Goal: Information Seeking & Learning: Compare options

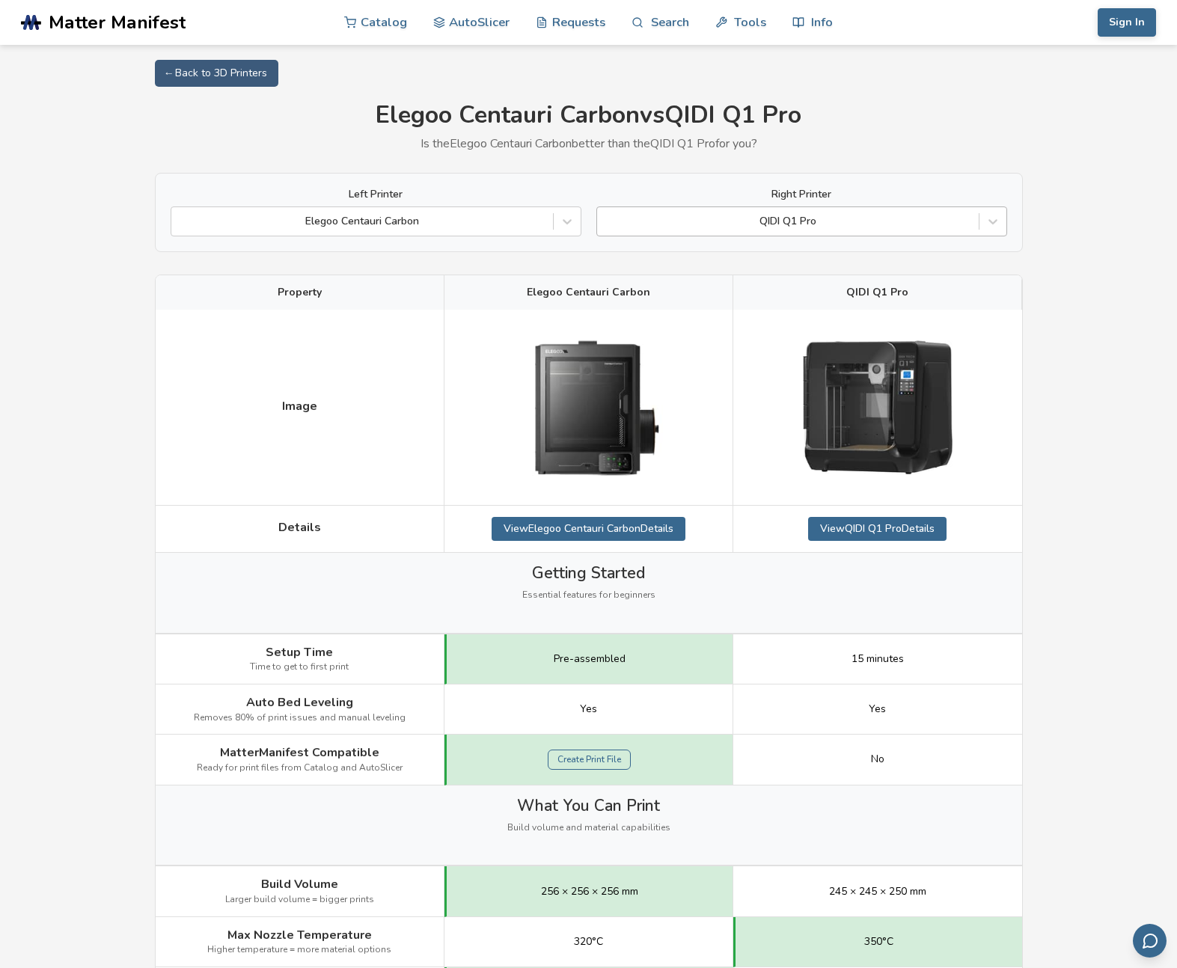
click at [837, 225] on div at bounding box center [787, 221] width 367 height 15
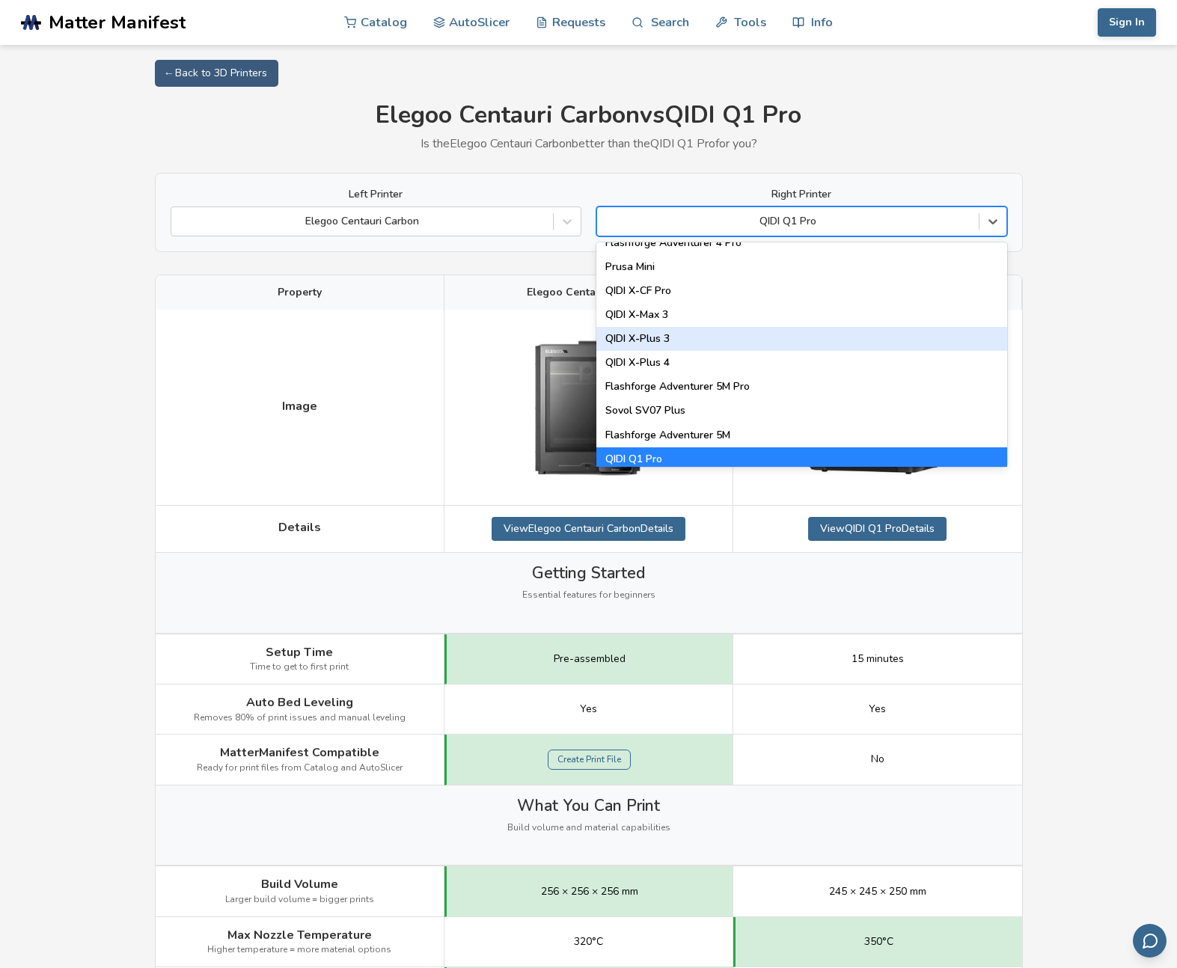
scroll to position [1622, 0]
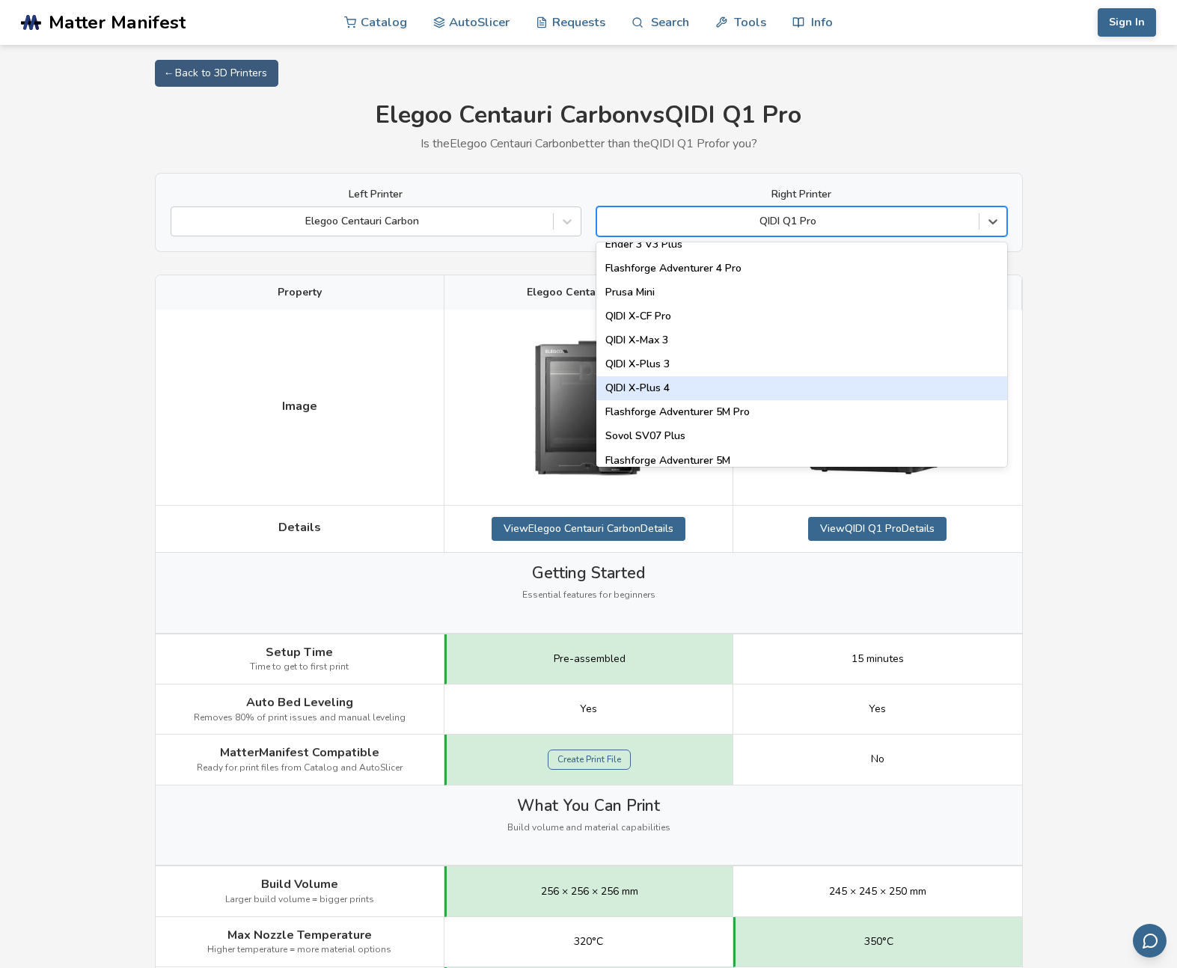
click at [794, 397] on div "QIDI X-Plus 4" at bounding box center [801, 388] width 411 height 24
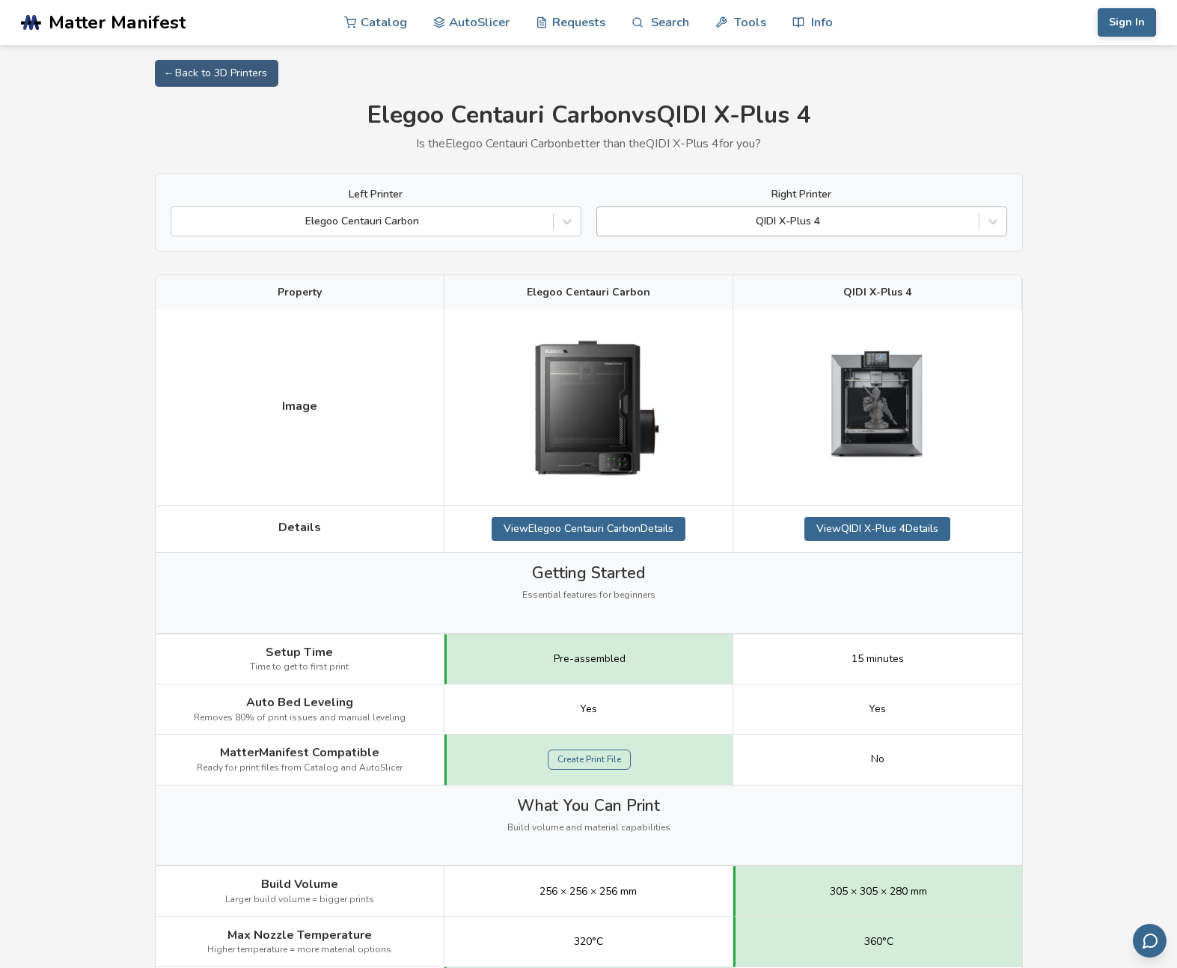
click at [835, 226] on div at bounding box center [787, 221] width 367 height 15
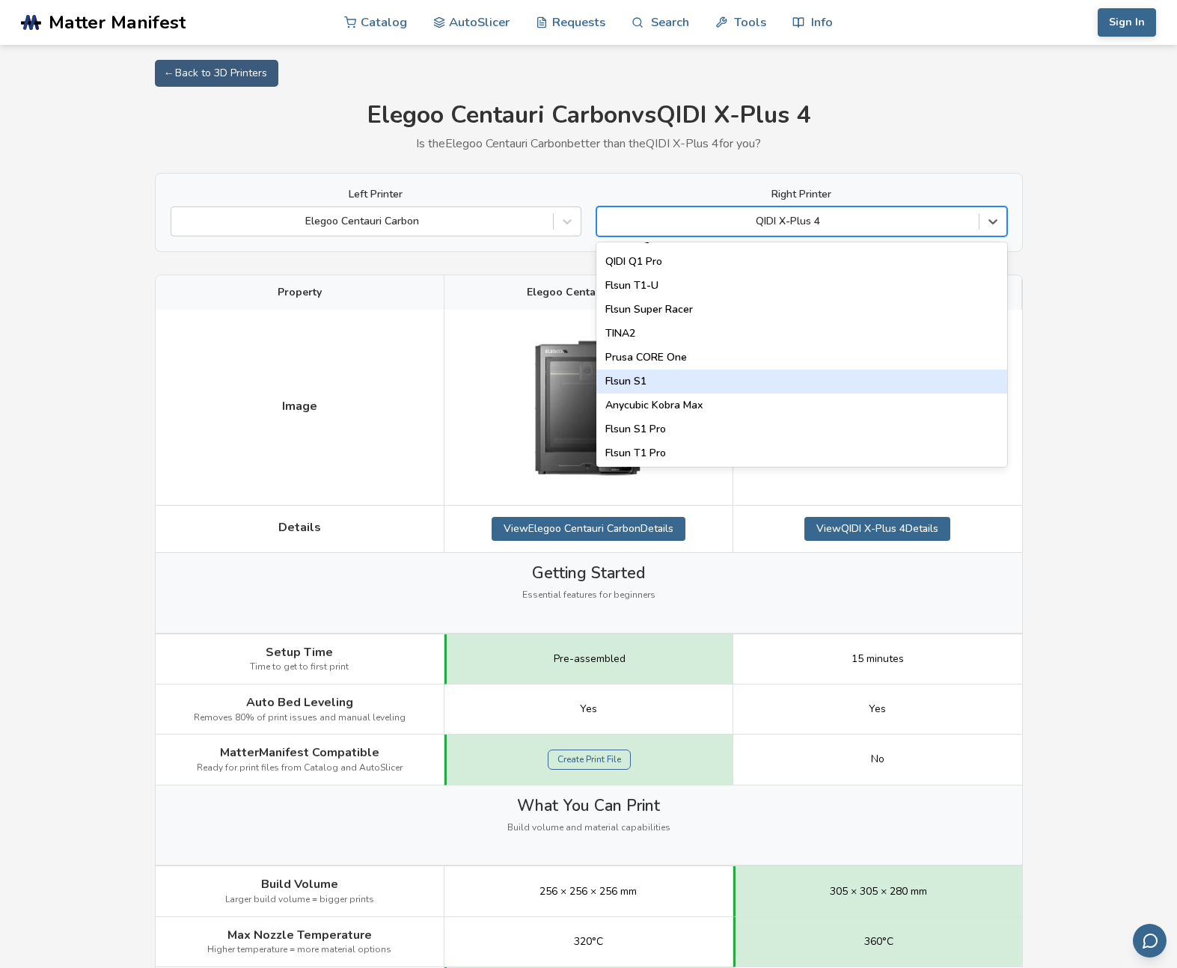
scroll to position [1918, 0]
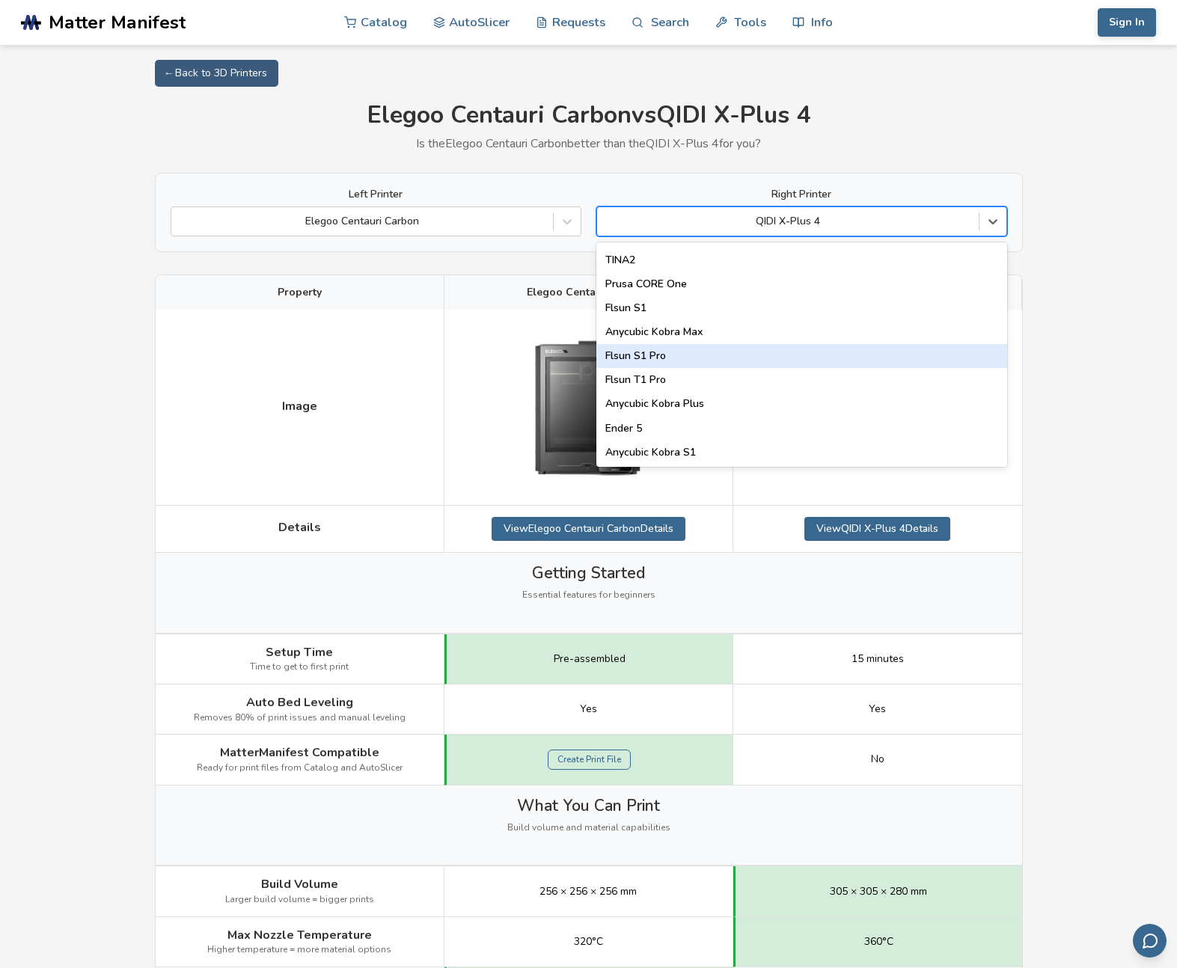
type input "*"
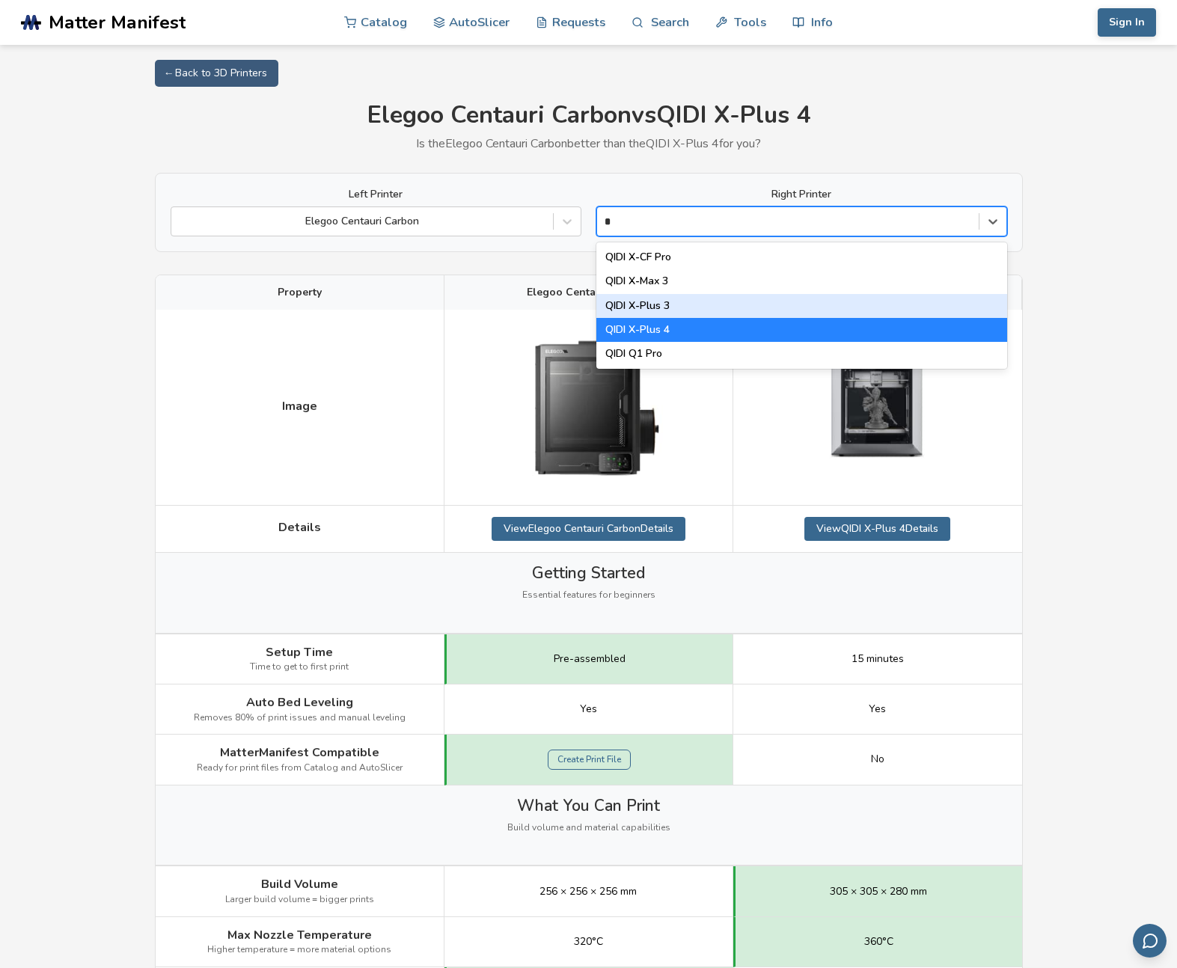
click at [718, 309] on div "QIDI X-Plus 3" at bounding box center [801, 306] width 411 height 24
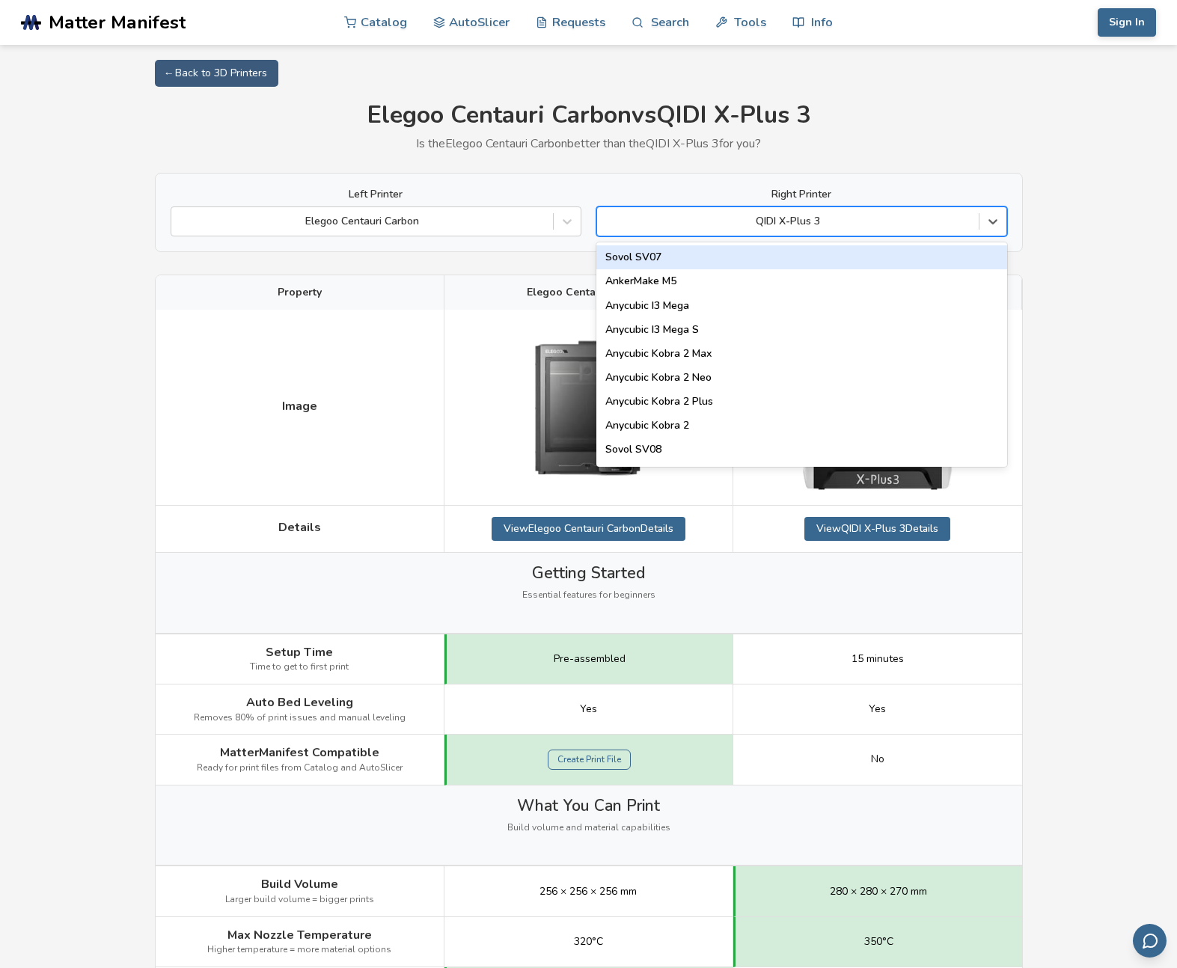
click at [835, 215] on div at bounding box center [787, 221] width 367 height 15
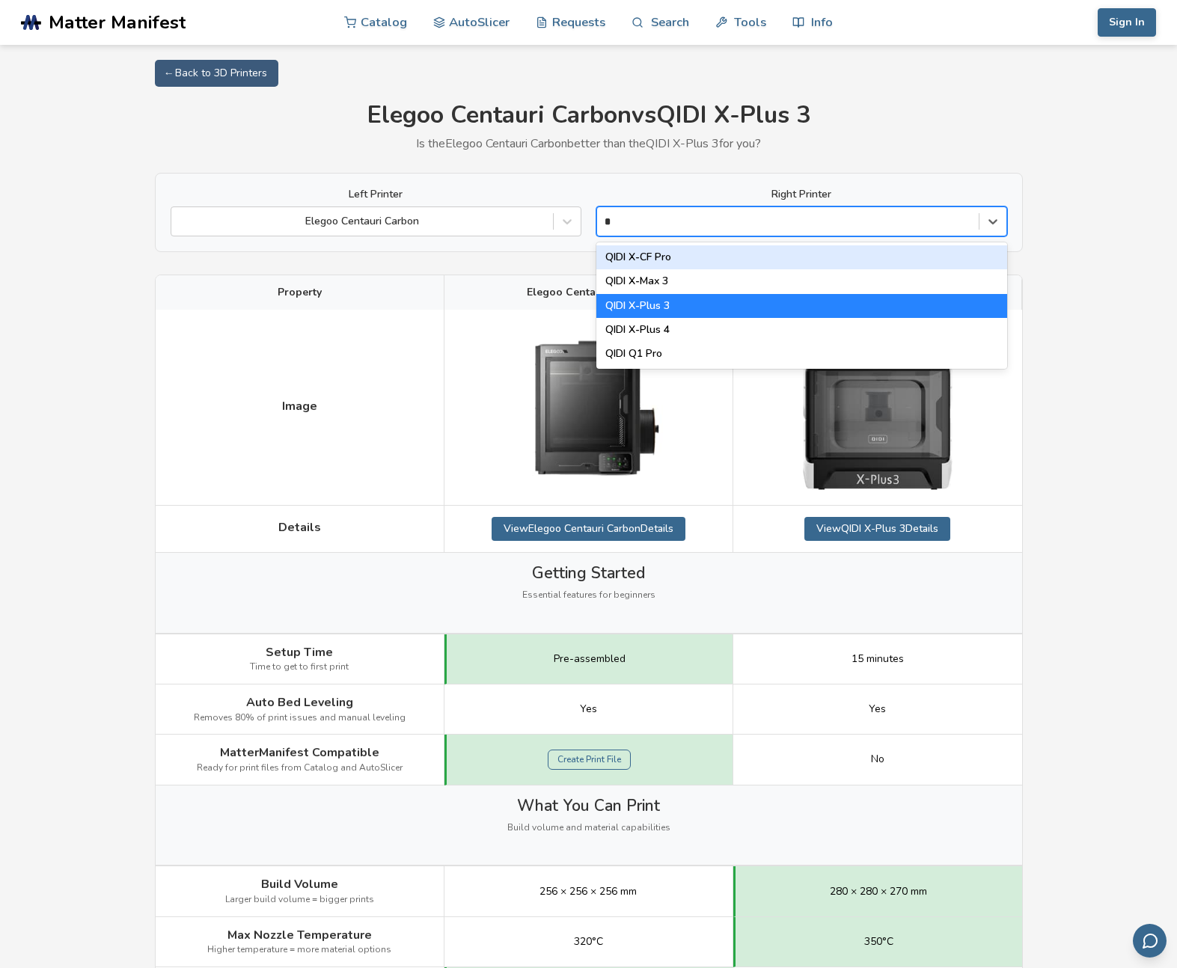
type input "**"
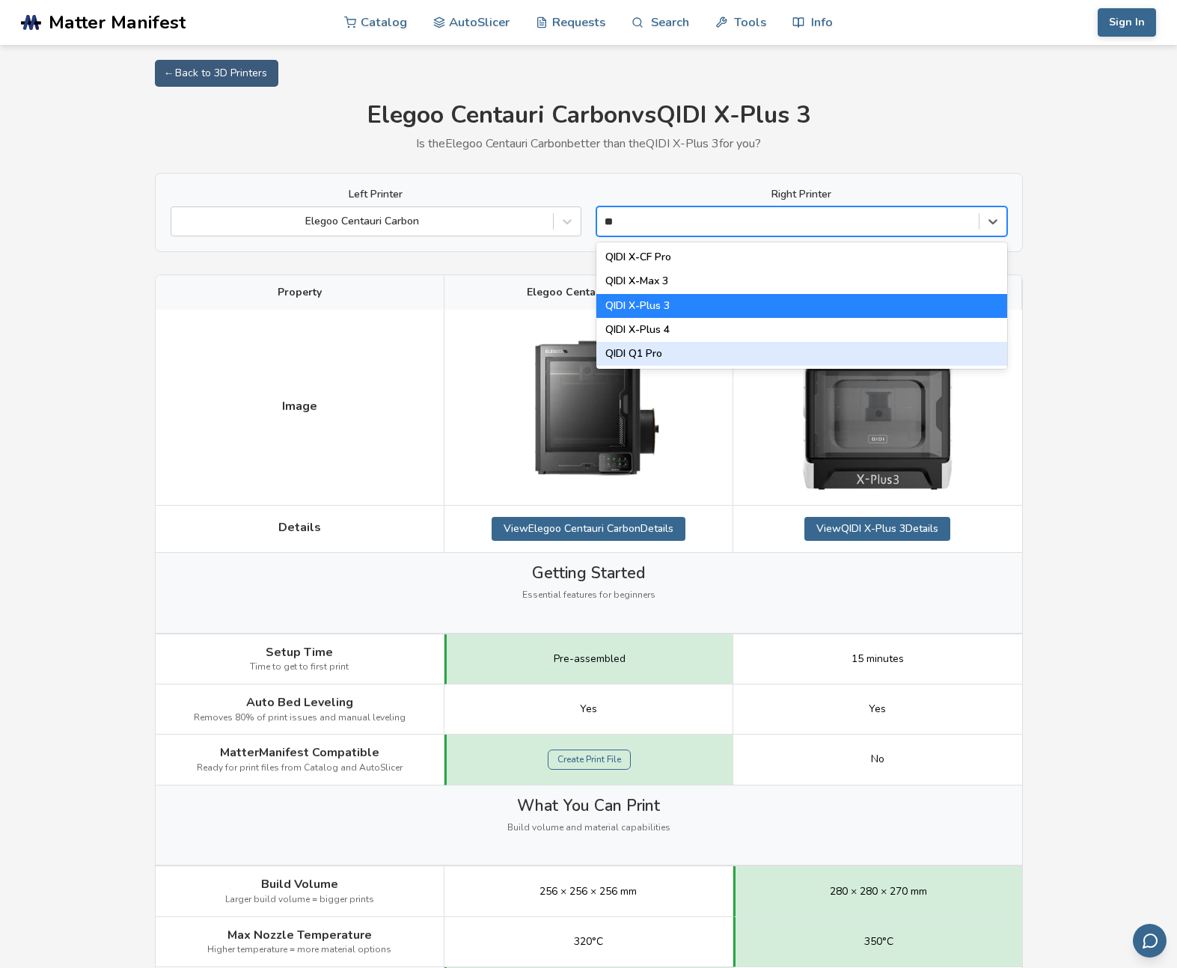
click at [690, 355] on div "QIDI Q1 Pro" at bounding box center [801, 354] width 411 height 24
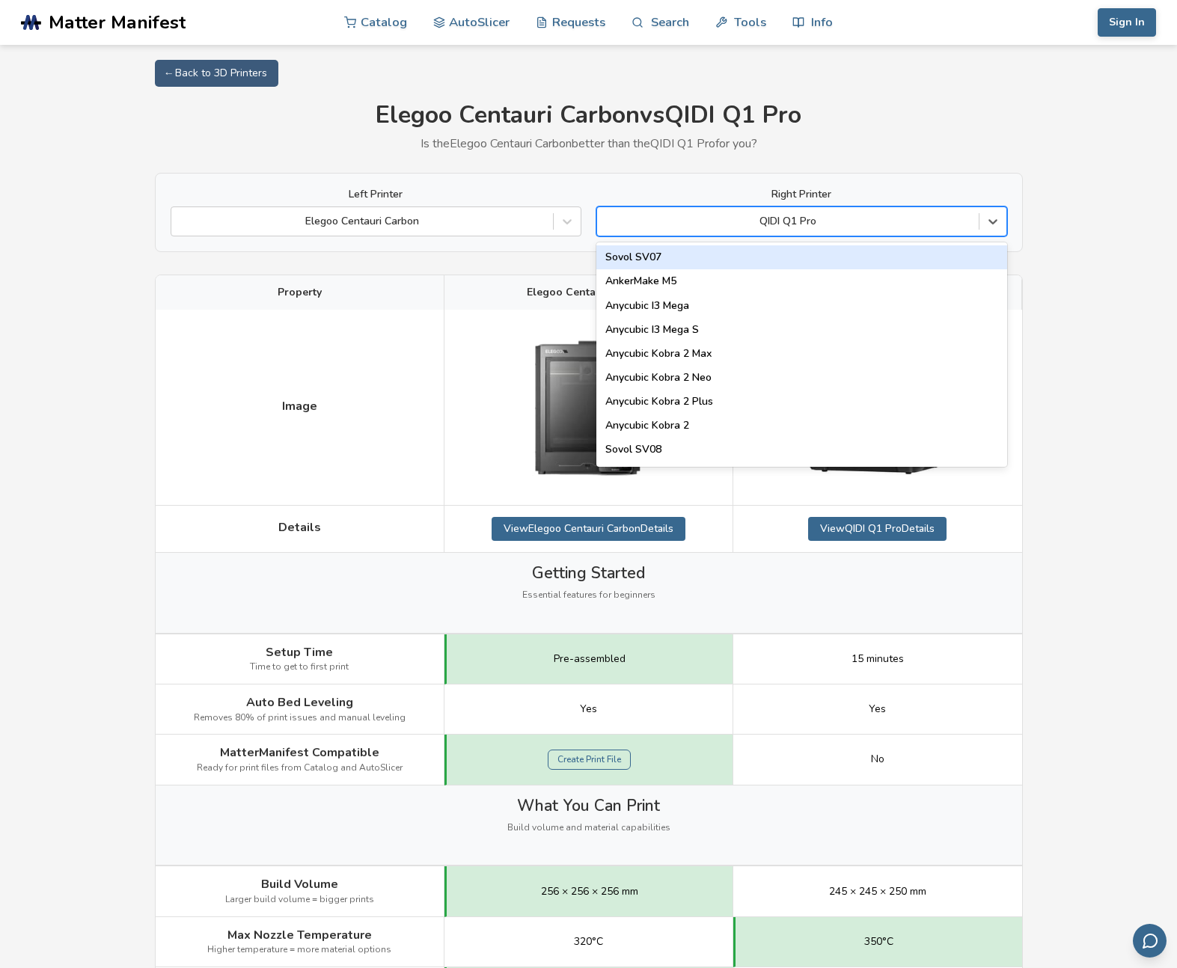
click at [720, 220] on div at bounding box center [787, 221] width 367 height 15
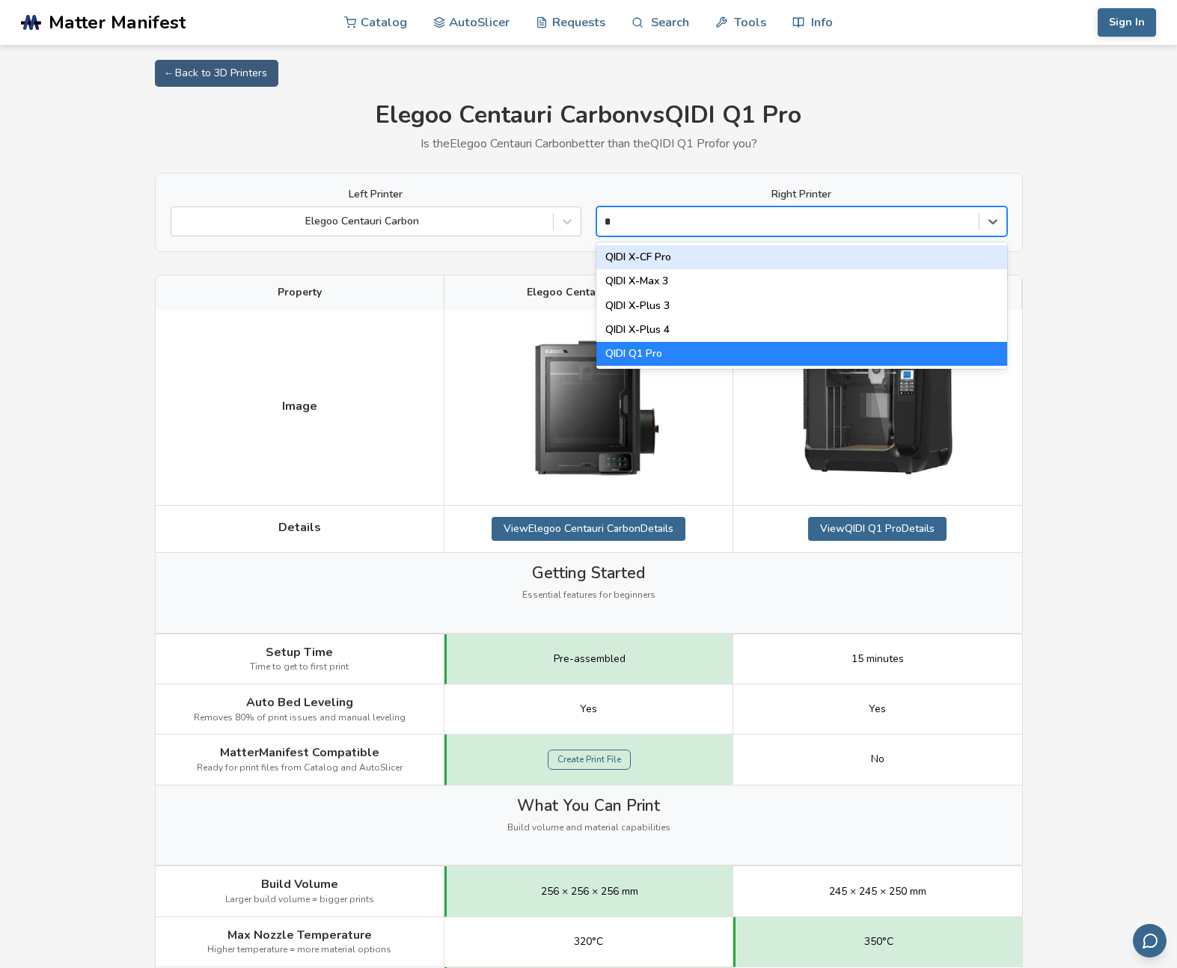
type input "**"
click at [633, 254] on div "QIDI X-CF Pro" at bounding box center [801, 257] width 411 height 24
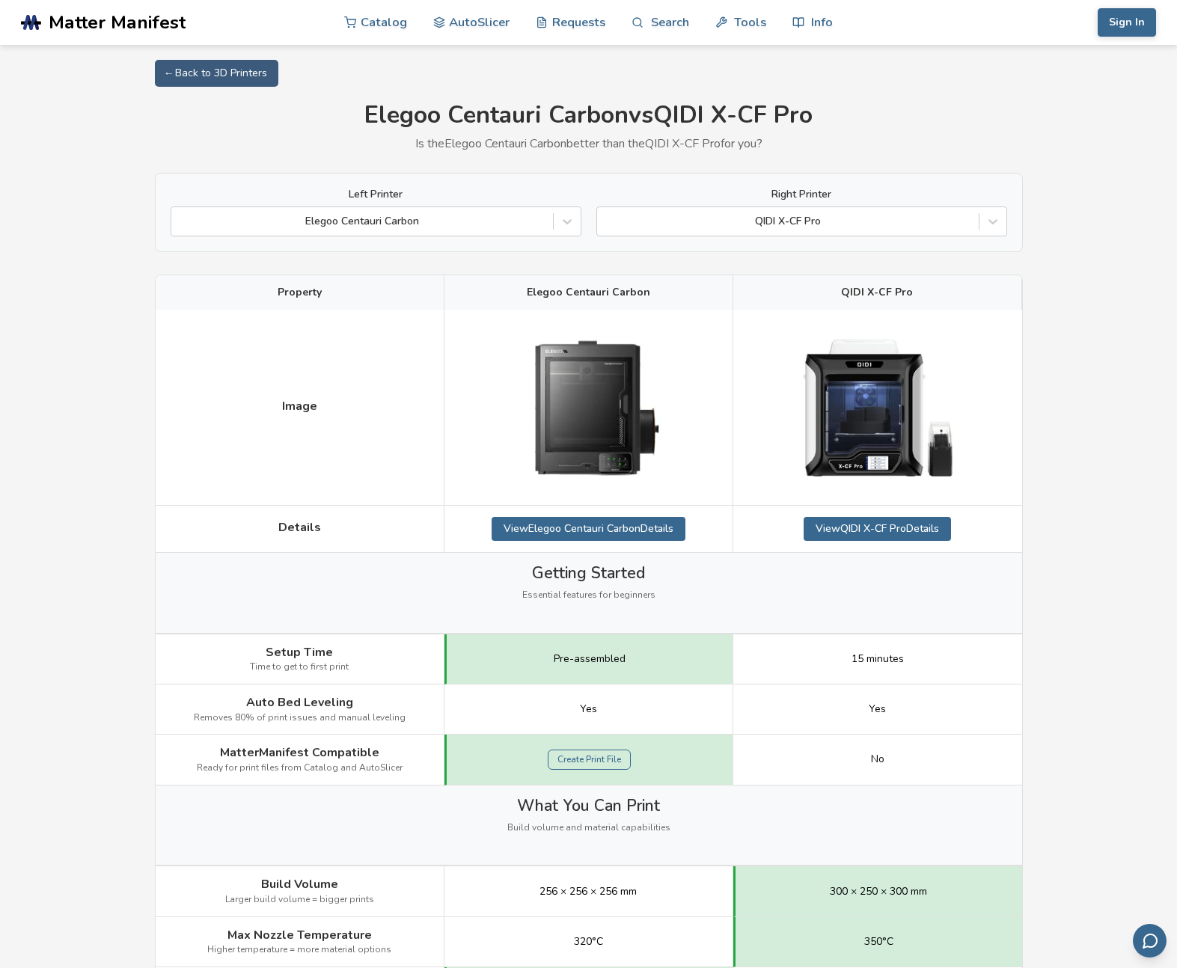
click at [685, 115] on h1 "Elegoo Centauri Carbon vs QIDI X-CF Pro" at bounding box center [589, 116] width 868 height 28
copy h1 "QIDI"
